Goal: Navigation & Orientation: Find specific page/section

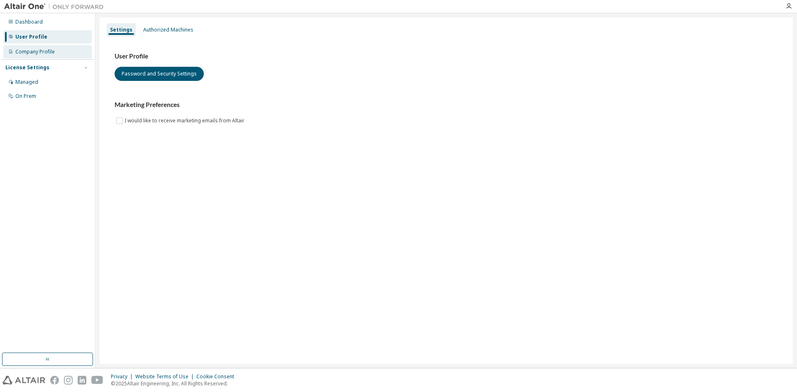
click at [42, 55] on div "Company Profile" at bounding box center [34, 52] width 39 height 7
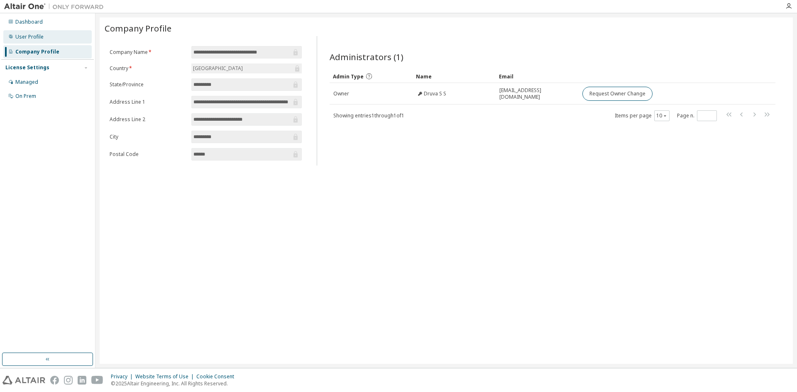
click at [51, 41] on div "User Profile" at bounding box center [47, 36] width 88 height 13
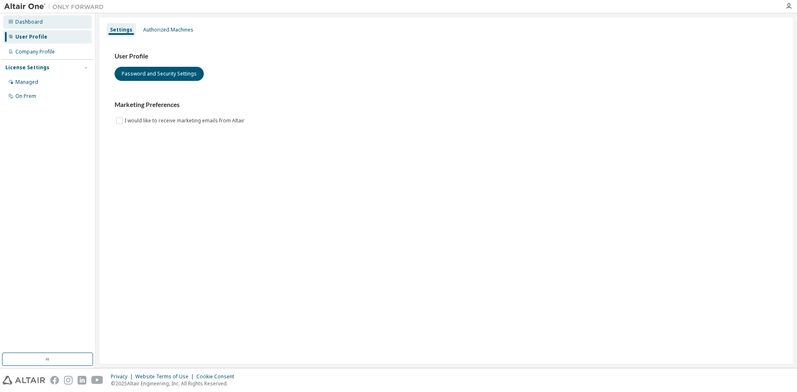
click at [58, 22] on div "Dashboard" at bounding box center [47, 21] width 88 height 13
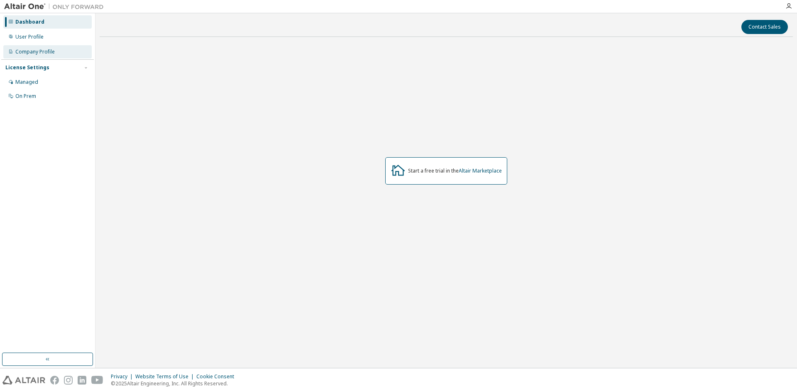
click at [50, 49] on div "Company Profile" at bounding box center [34, 52] width 39 height 7
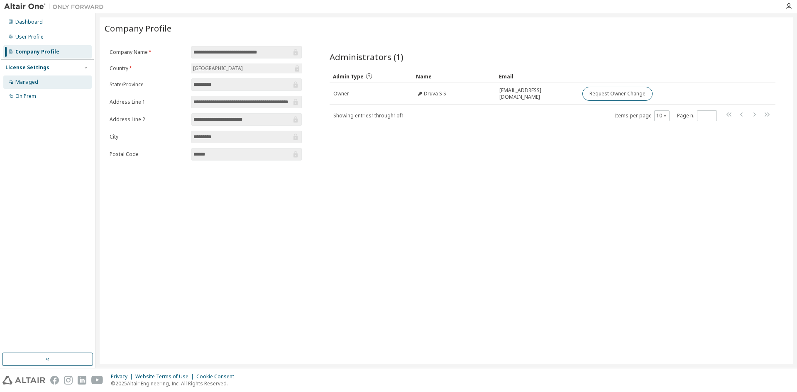
click at [49, 76] on div "Managed" at bounding box center [47, 82] width 88 height 13
